Goal: Check status: Check status

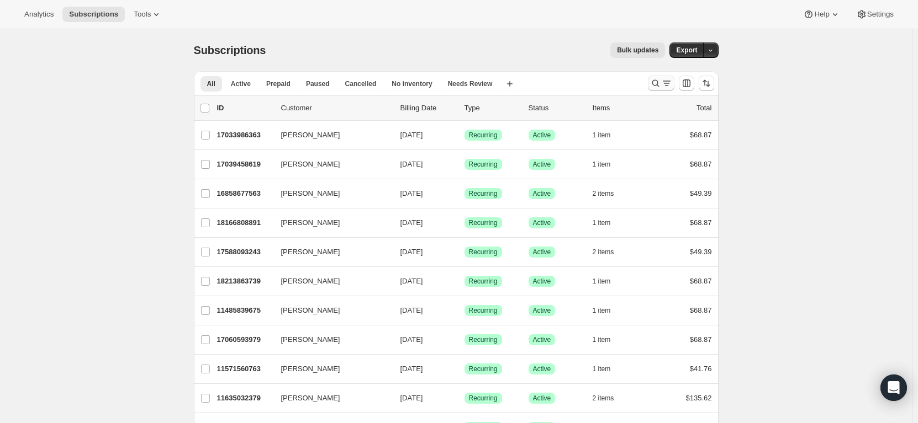
click at [660, 85] on icon "Search and filter results" at bounding box center [655, 83] width 11 height 11
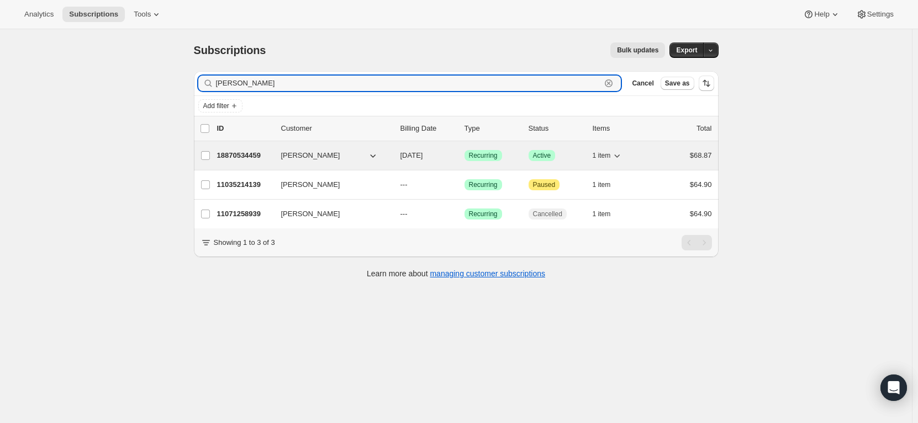
type input "[PERSON_NAME]"
click at [273, 161] on div "18870534459 [PERSON_NAME] [DATE] Success Recurring Success Active 1 item $68.87" at bounding box center [464, 155] width 495 height 15
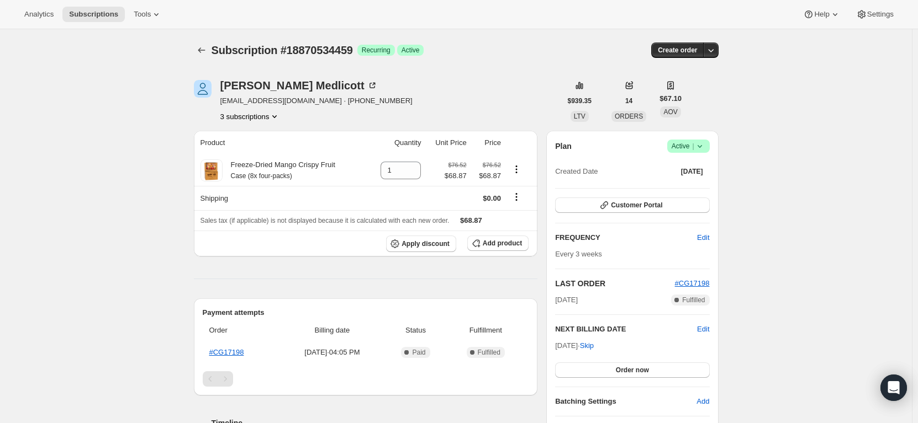
click at [260, 118] on button "3 subscriptions" at bounding box center [250, 116] width 60 height 11
click at [255, 147] on button "11071258939" at bounding box center [252, 156] width 83 height 18
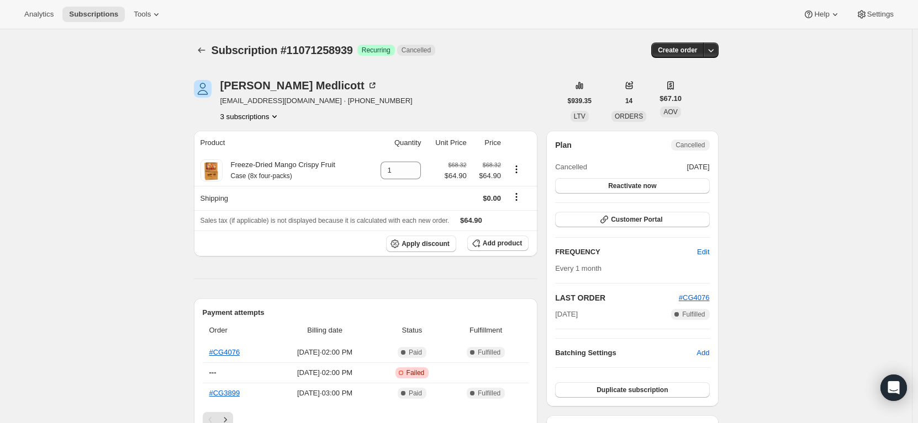
click at [233, 113] on button "3 subscriptions" at bounding box center [250, 116] width 60 height 11
click at [257, 137] on span "11035214139" at bounding box center [237, 137] width 44 height 8
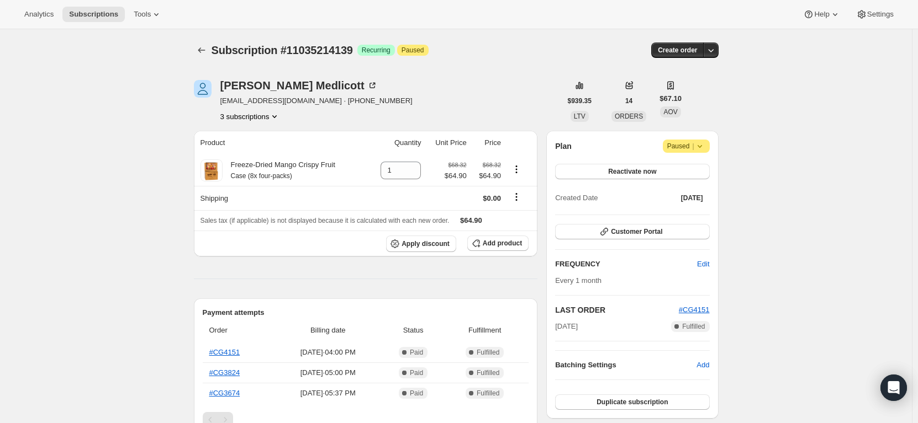
click at [264, 116] on button "3 subscriptions" at bounding box center [250, 116] width 60 height 11
click at [273, 145] on button "11035214139 Info Current" at bounding box center [252, 137] width 83 height 18
click at [275, 149] on button "11071258939" at bounding box center [252, 156] width 83 height 18
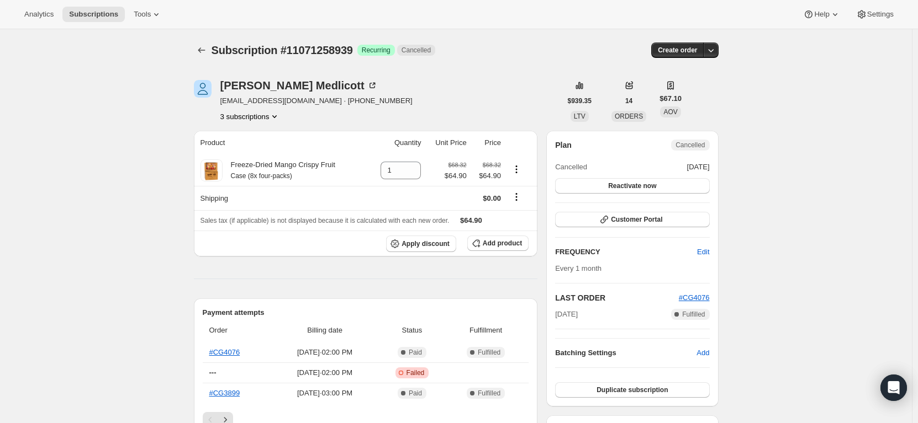
click at [264, 120] on button "3 subscriptions" at bounding box center [250, 116] width 60 height 11
click at [258, 172] on span "18870534459" at bounding box center [253, 175] width 77 height 11
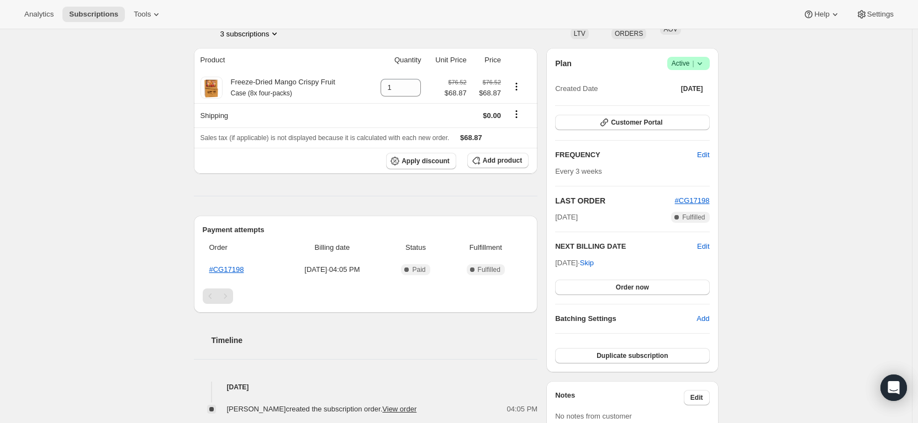
scroll to position [55, 0]
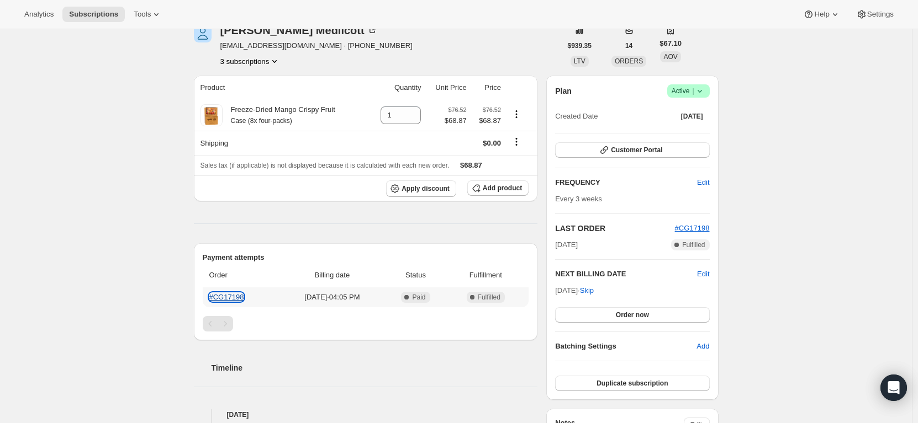
click at [234, 300] on link "#CG17198" at bounding box center [226, 297] width 35 height 8
